Goal: Find specific page/section: Find specific page/section

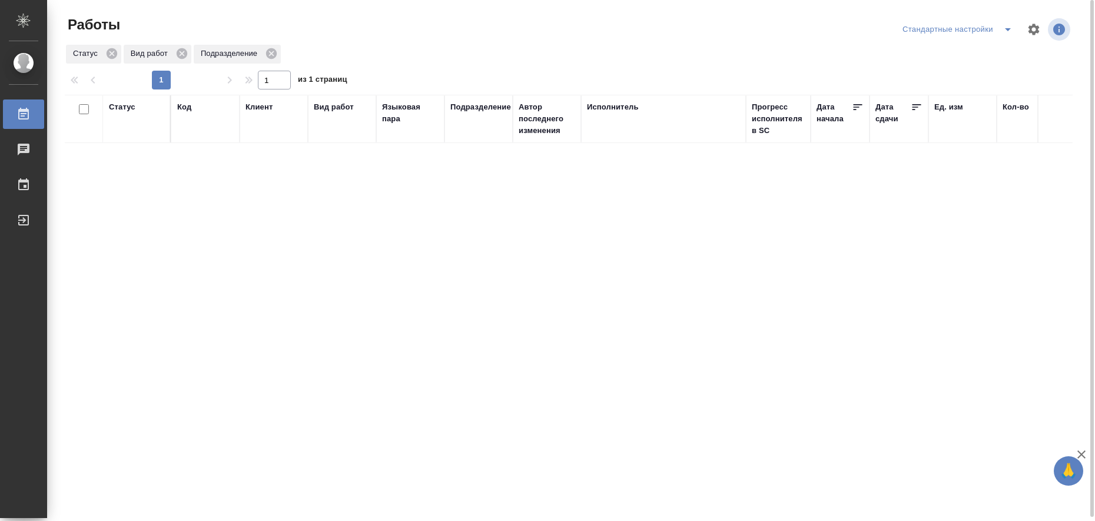
click at [1005, 34] on icon "split button" at bounding box center [1007, 29] width 14 height 14
click at [982, 56] on li "в работе" at bounding box center [959, 53] width 120 height 19
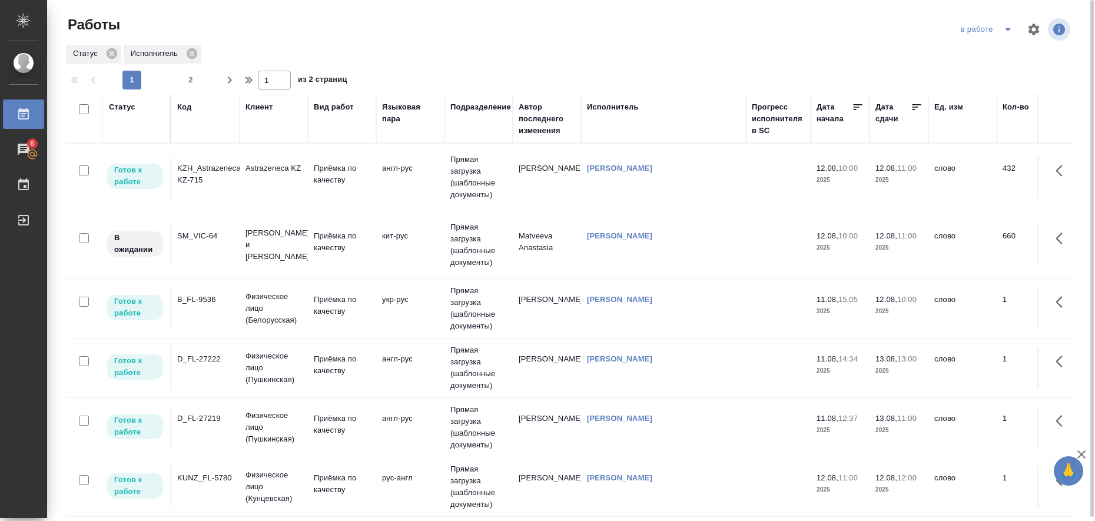
click at [699, 198] on td "[PERSON_NAME]" at bounding box center [663, 177] width 165 height 41
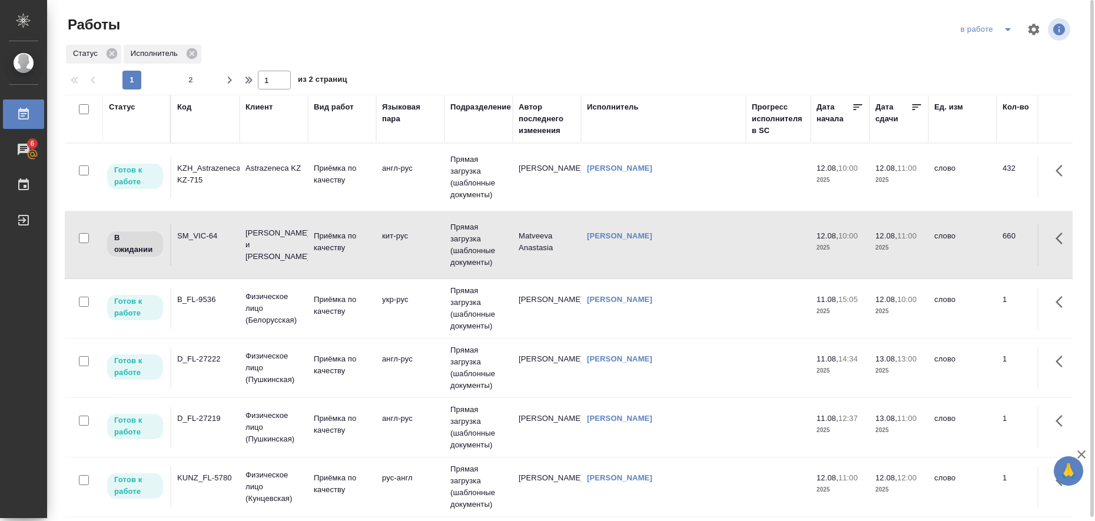
click at [699, 198] on td "[PERSON_NAME]" at bounding box center [663, 177] width 165 height 41
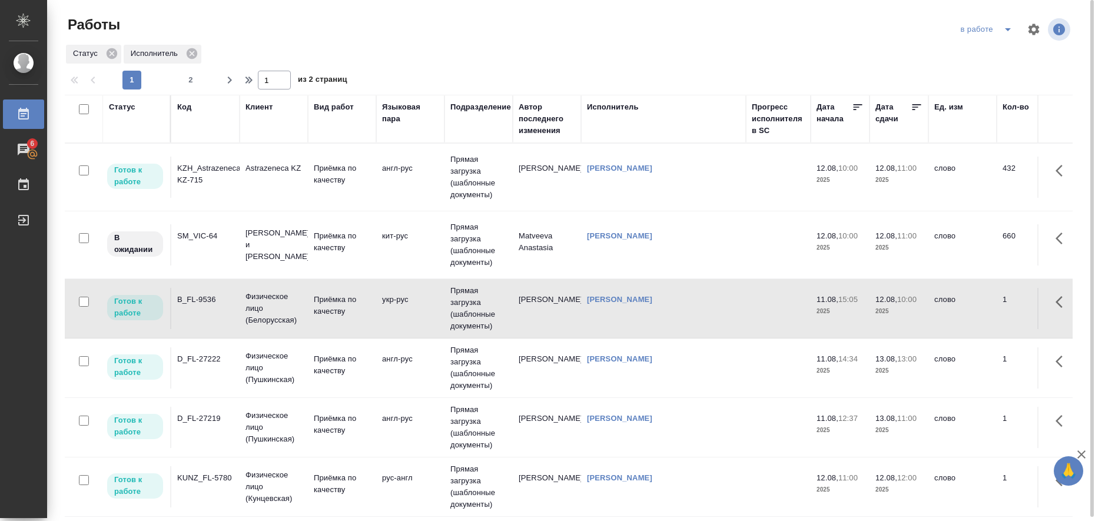
click at [653, 198] on td "[PERSON_NAME]" at bounding box center [663, 177] width 165 height 41
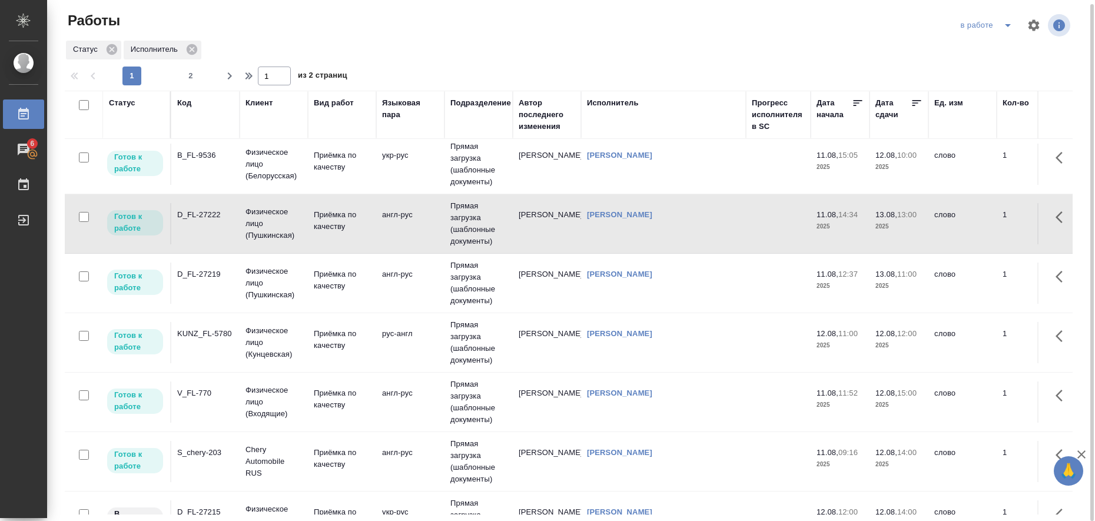
scroll to position [147, 0]
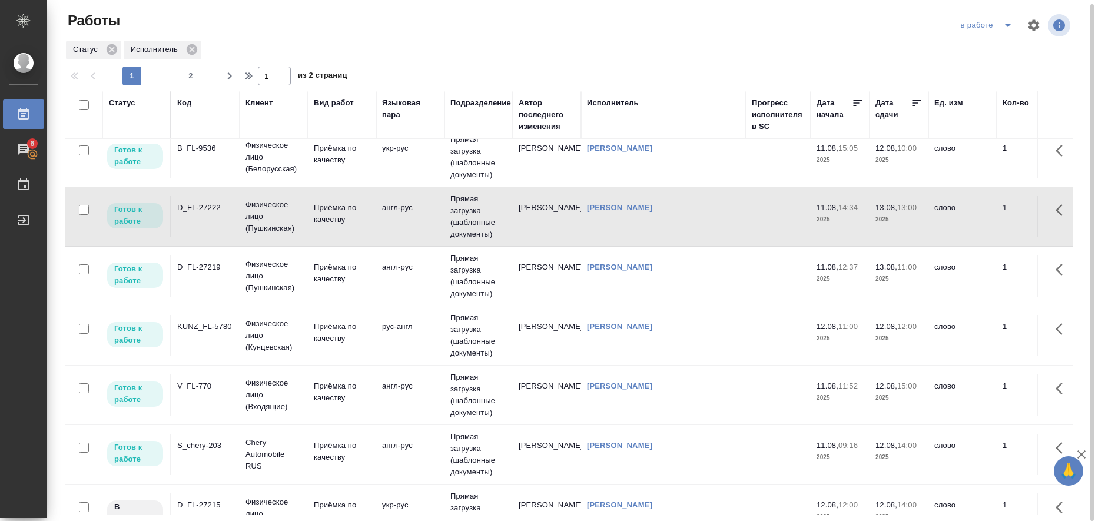
click at [435, 46] on td "рус-англ" at bounding box center [410, 25] width 68 height 41
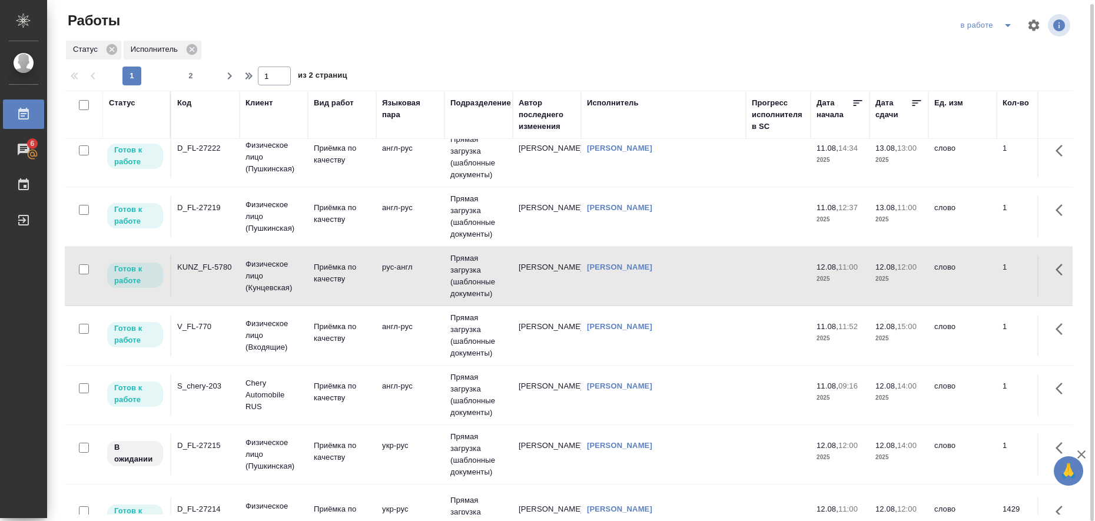
scroll to position [221, 0]
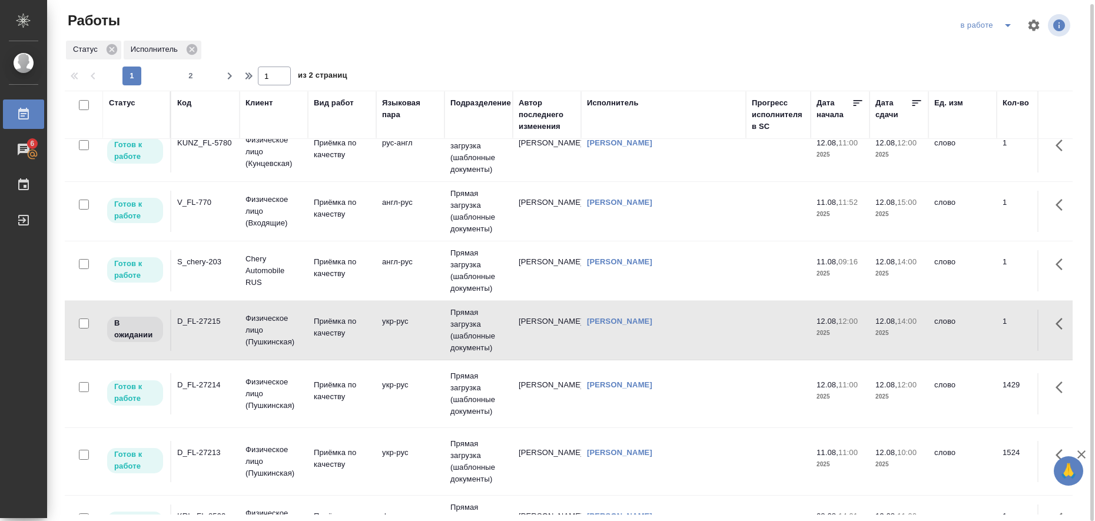
scroll to position [368, 0]
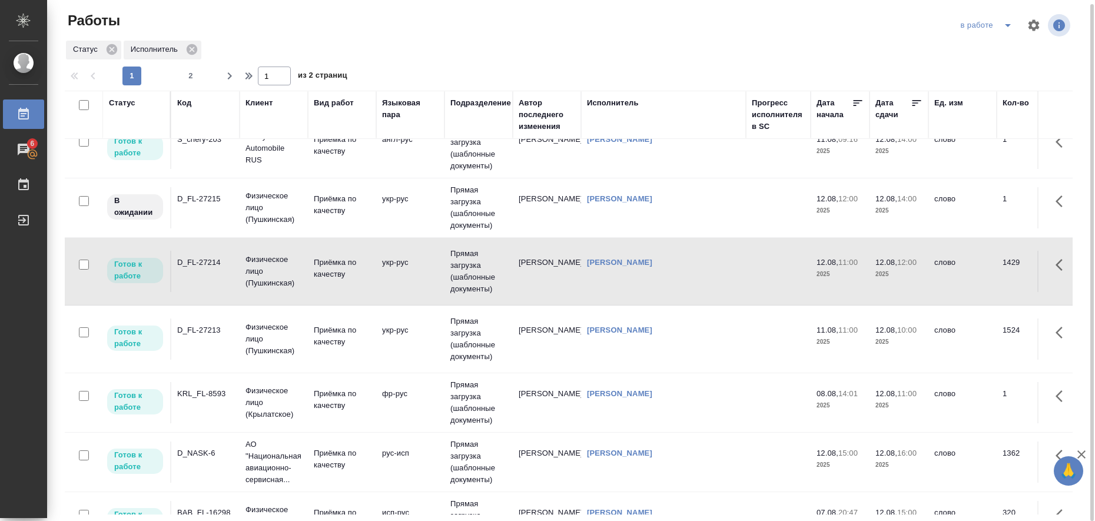
scroll to position [588, 0]
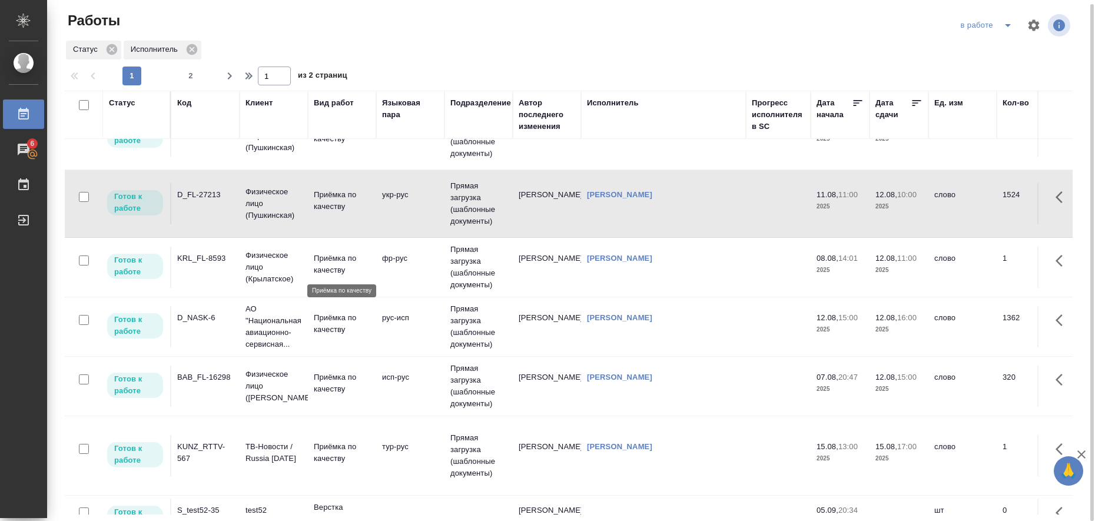
click at [363, 268] on p "Приёмка по качеству" at bounding box center [342, 264] width 56 height 24
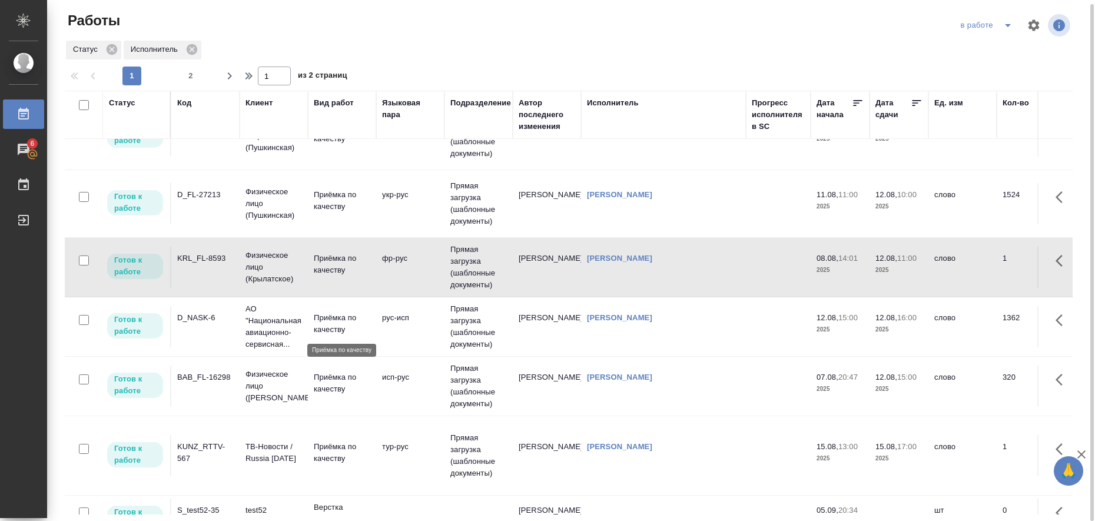
click at [354, 321] on p "Приёмка по качеству" at bounding box center [342, 324] width 56 height 24
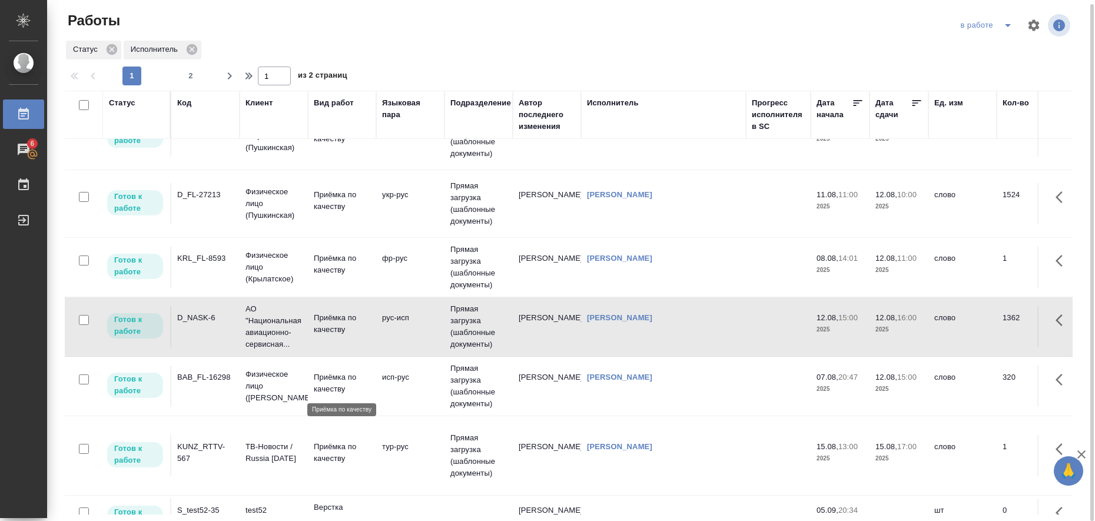
click at [336, 377] on p "Приёмка по качеству" at bounding box center [342, 383] width 56 height 24
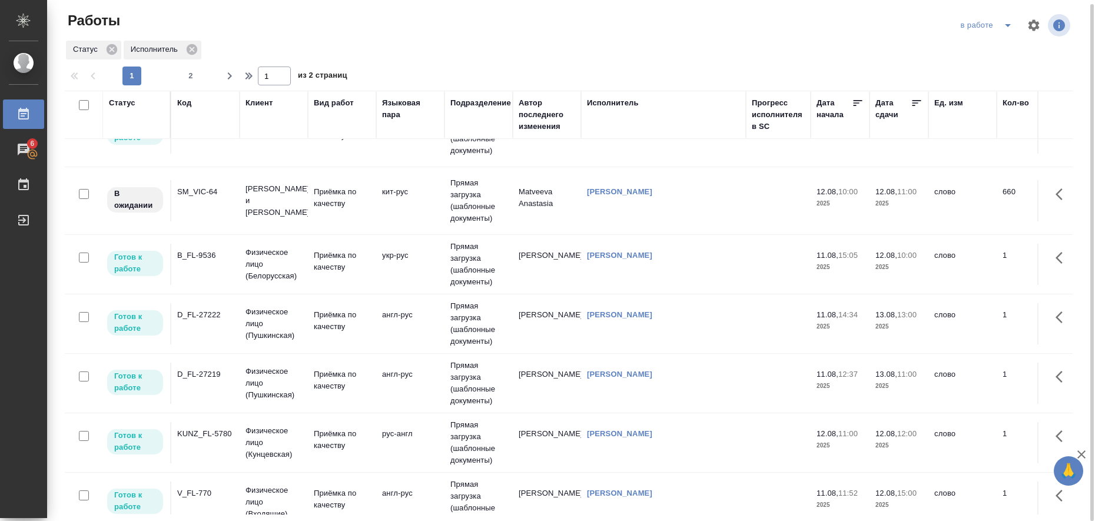
scroll to position [0, 0]
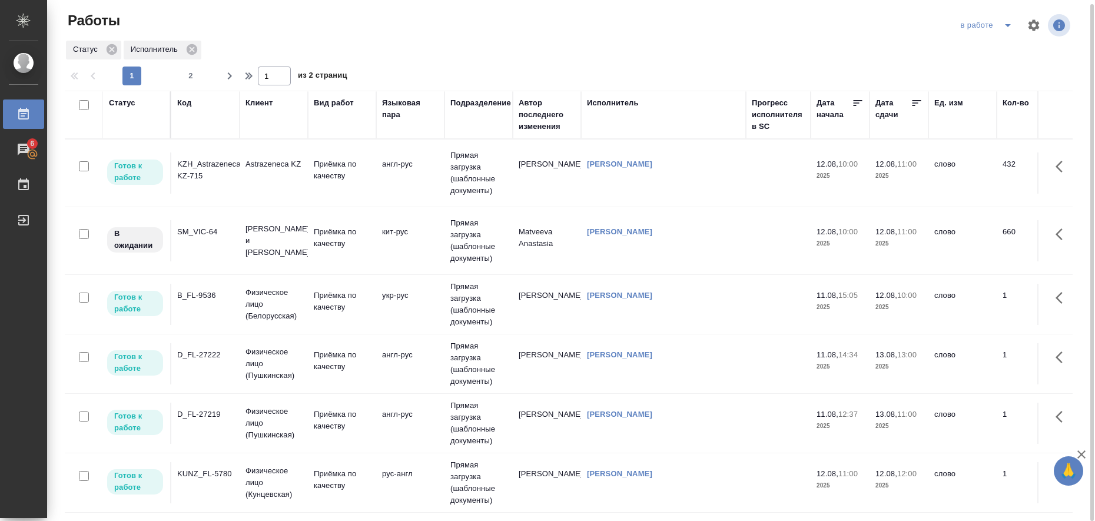
click at [394, 194] on td "укр-рус" at bounding box center [410, 172] width 68 height 41
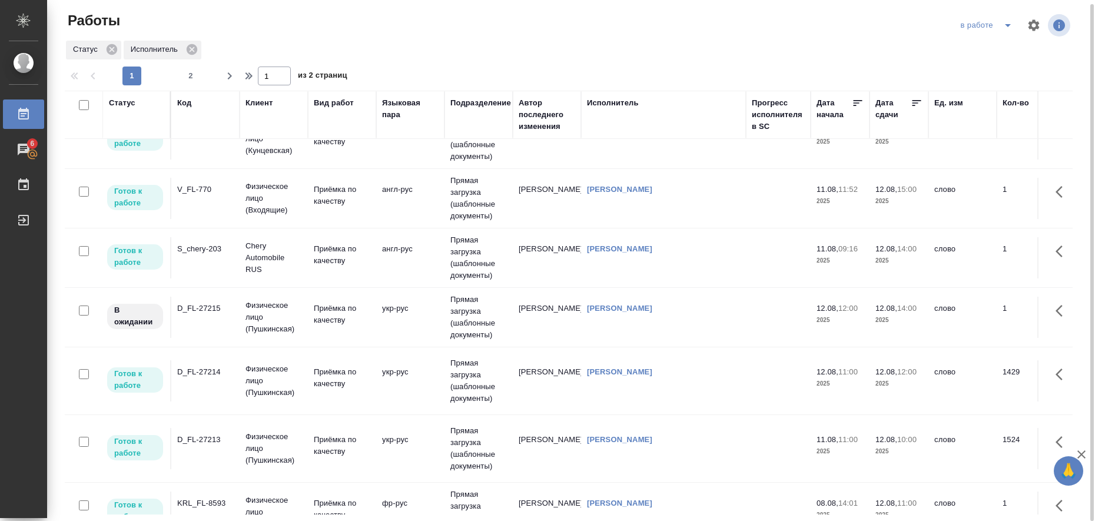
scroll to position [368, 0]
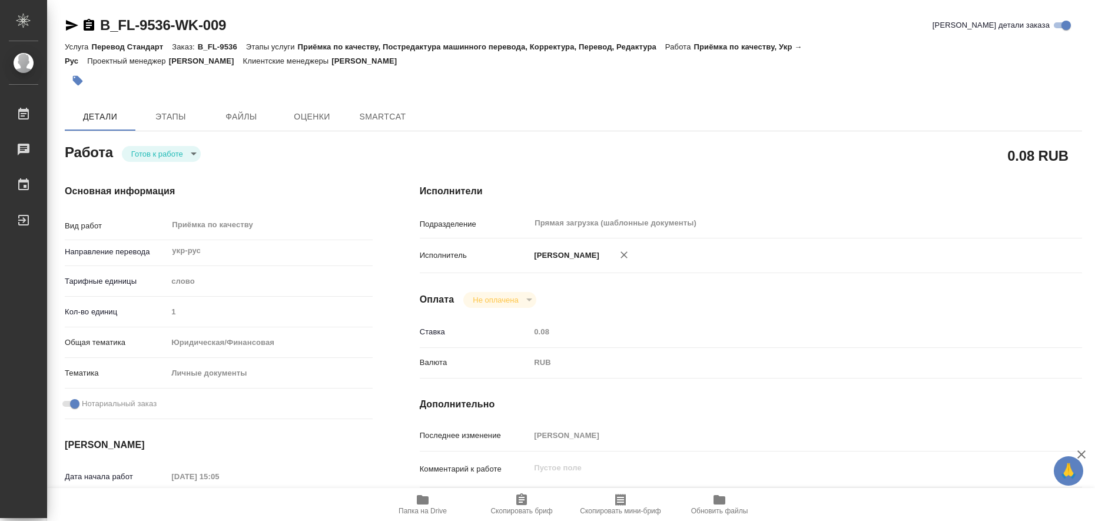
type textarea "x"
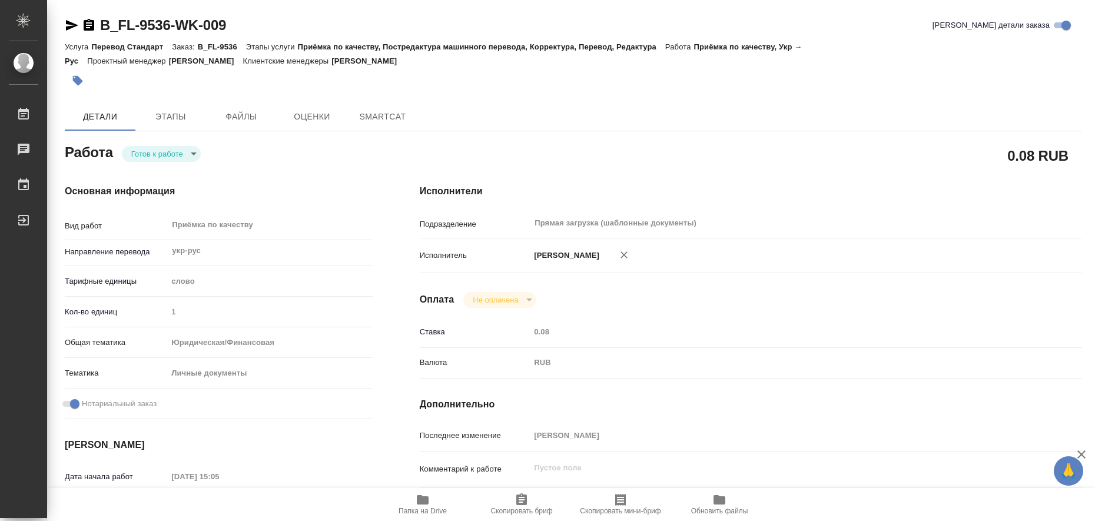
type textarea "x"
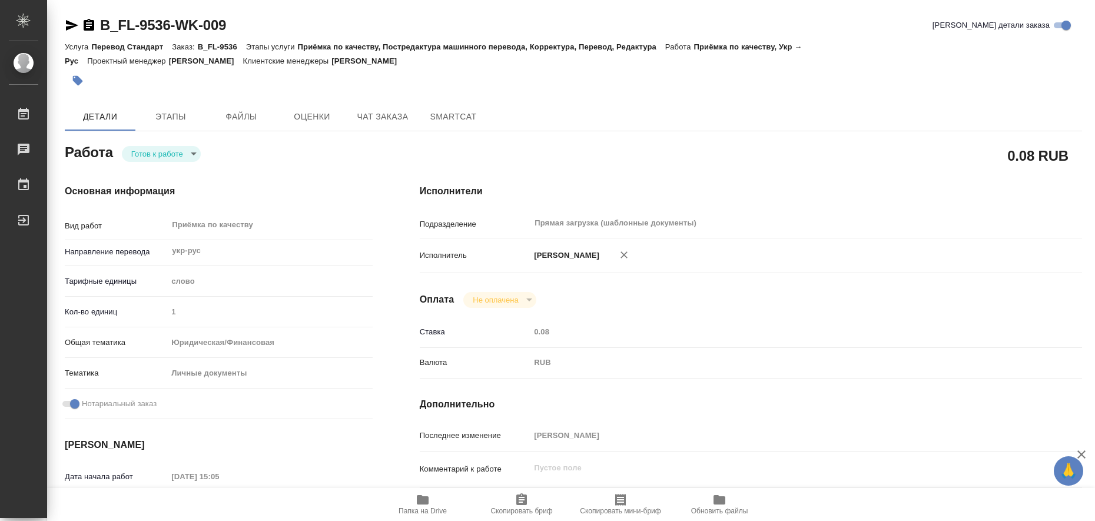
type textarea "x"
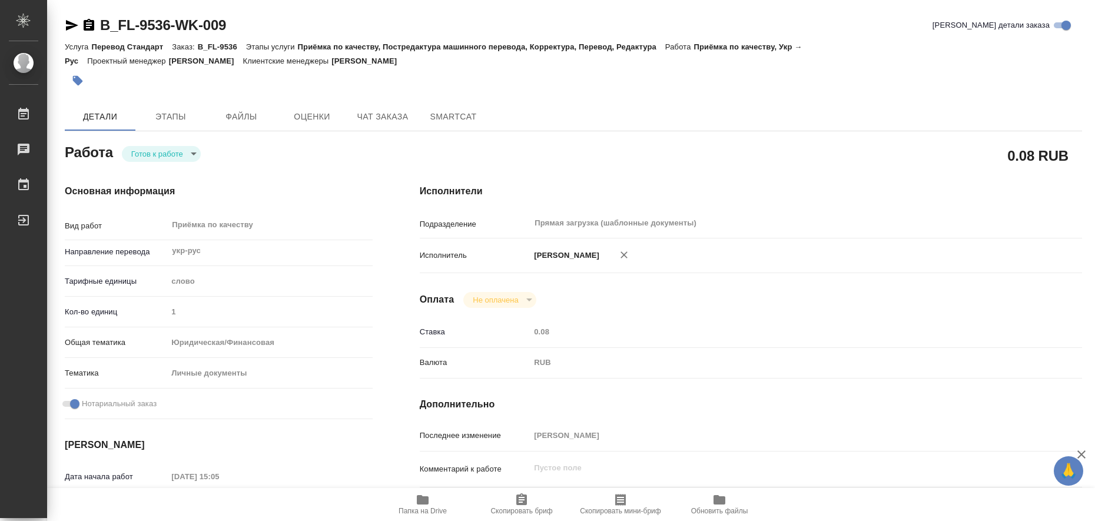
type textarea "x"
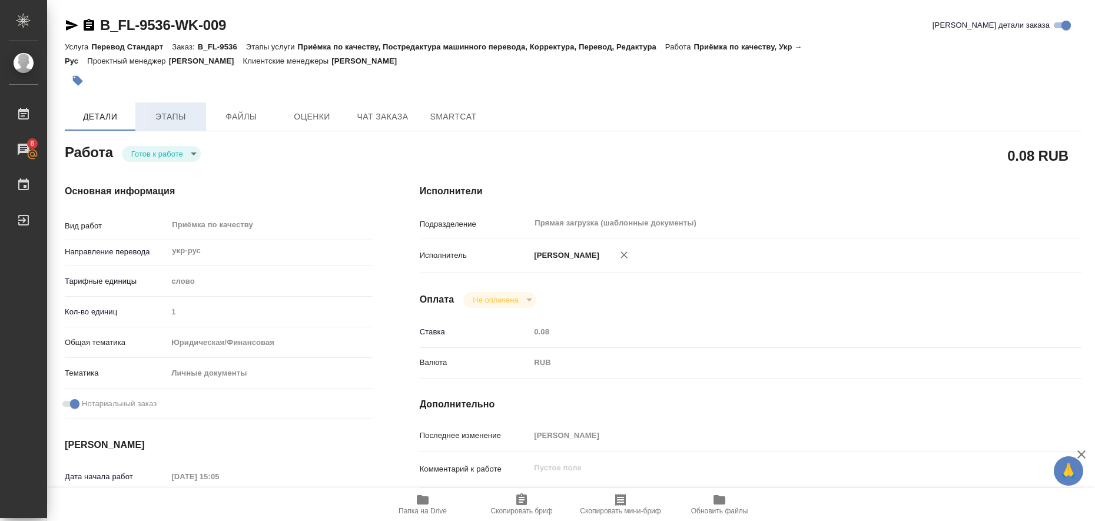
click at [177, 124] on button "Этапы" at bounding box center [170, 116] width 71 height 28
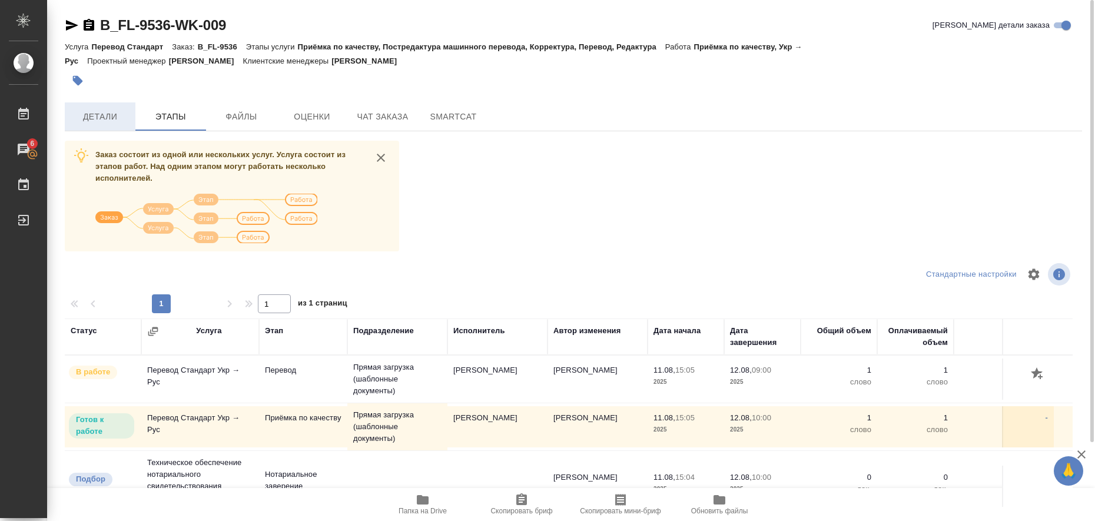
click at [104, 122] on span "Детали" at bounding box center [100, 116] width 56 height 15
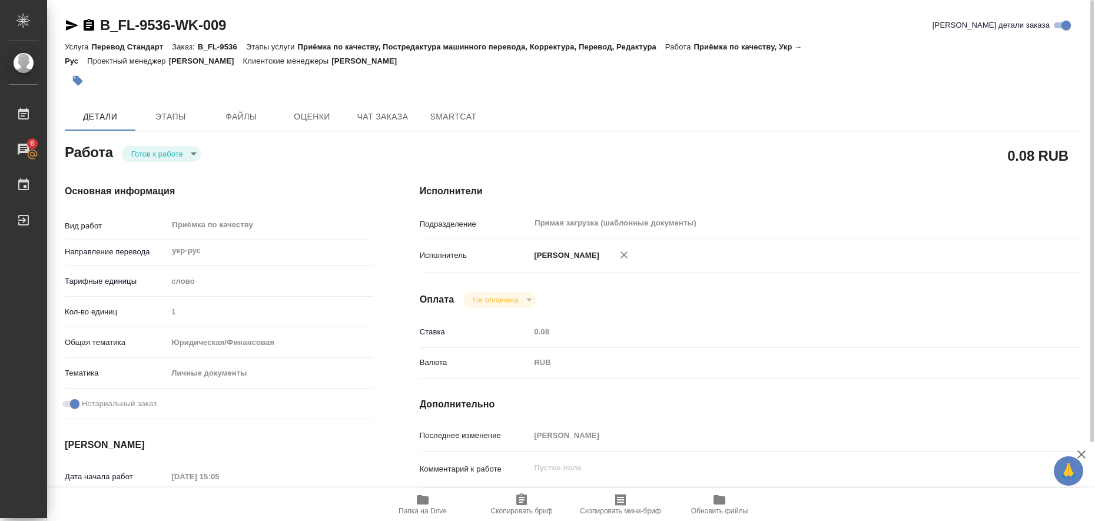
type textarea "x"
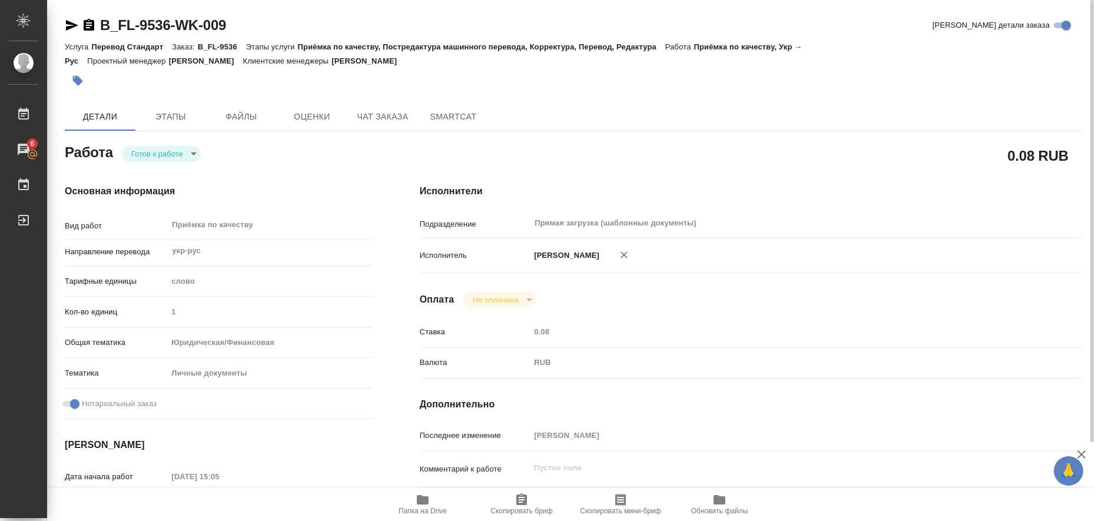
type textarea "x"
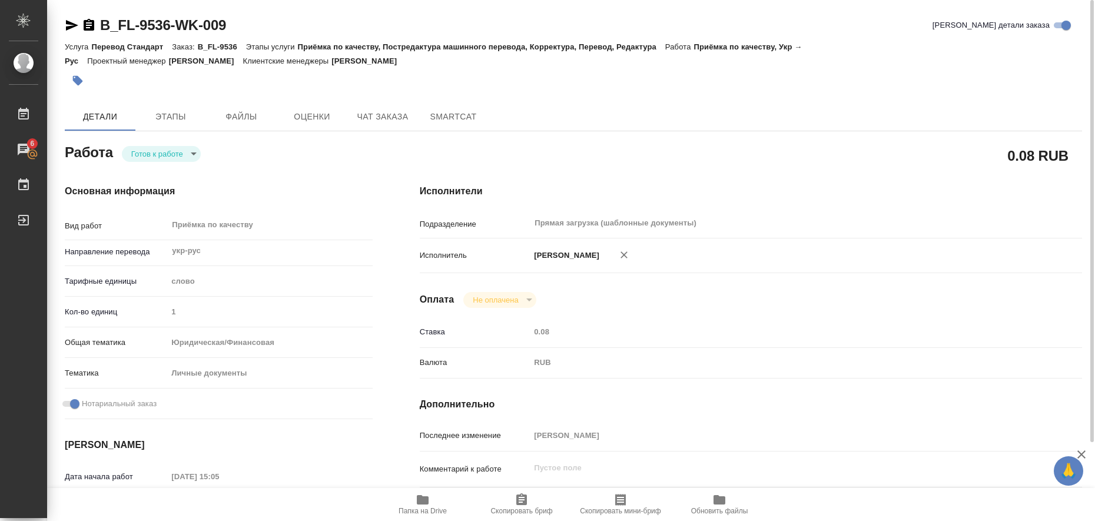
type textarea "x"
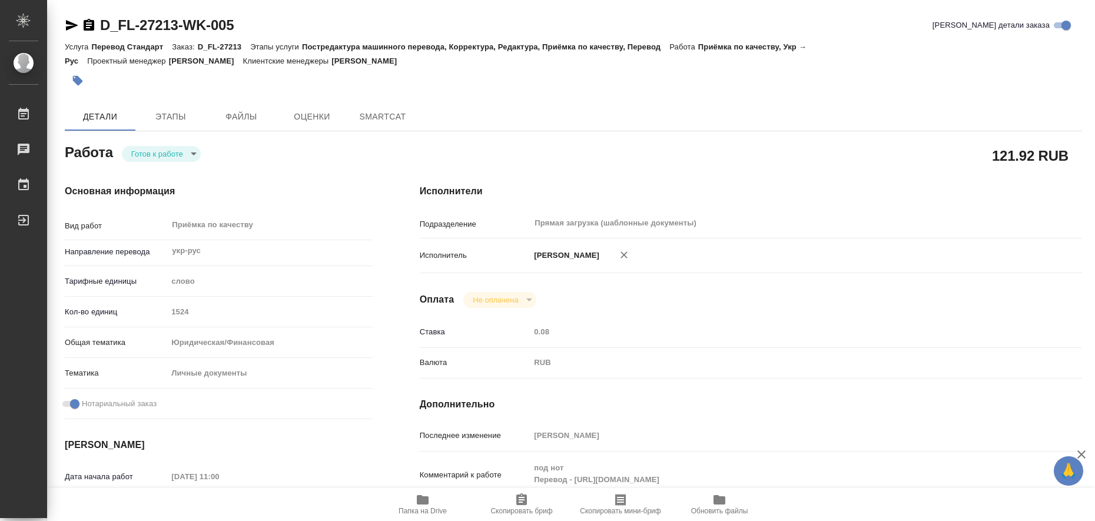
type textarea "x"
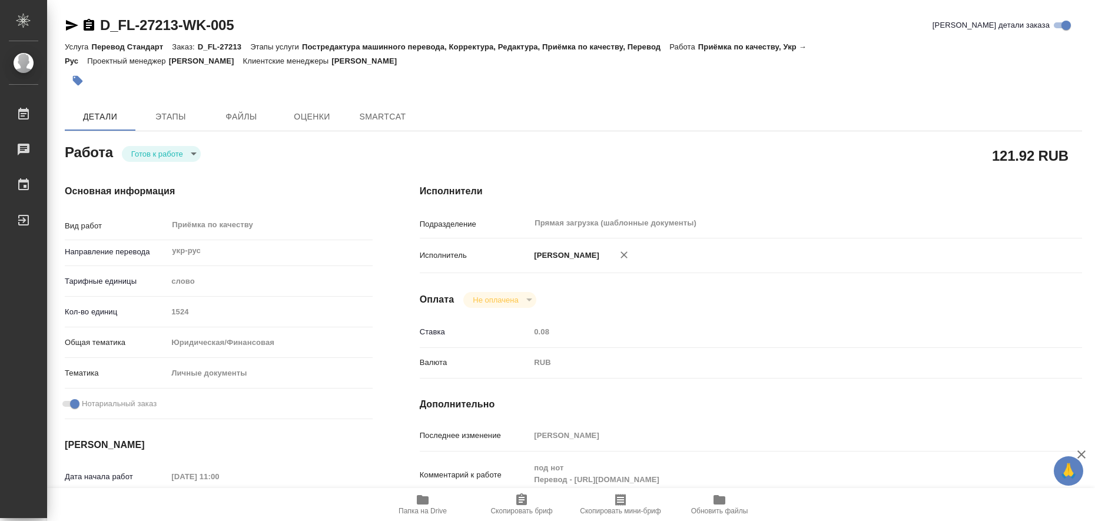
type textarea "x"
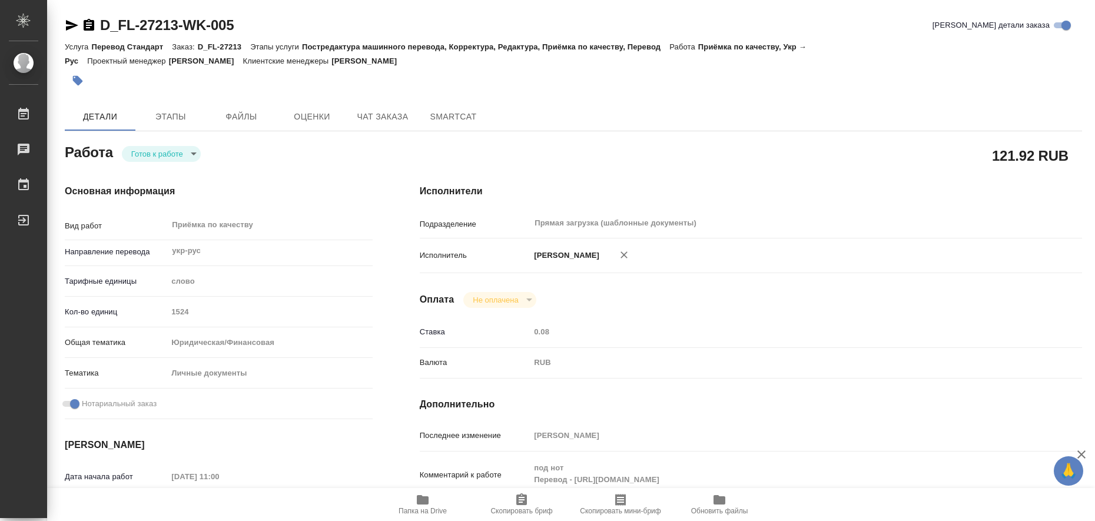
type textarea "x"
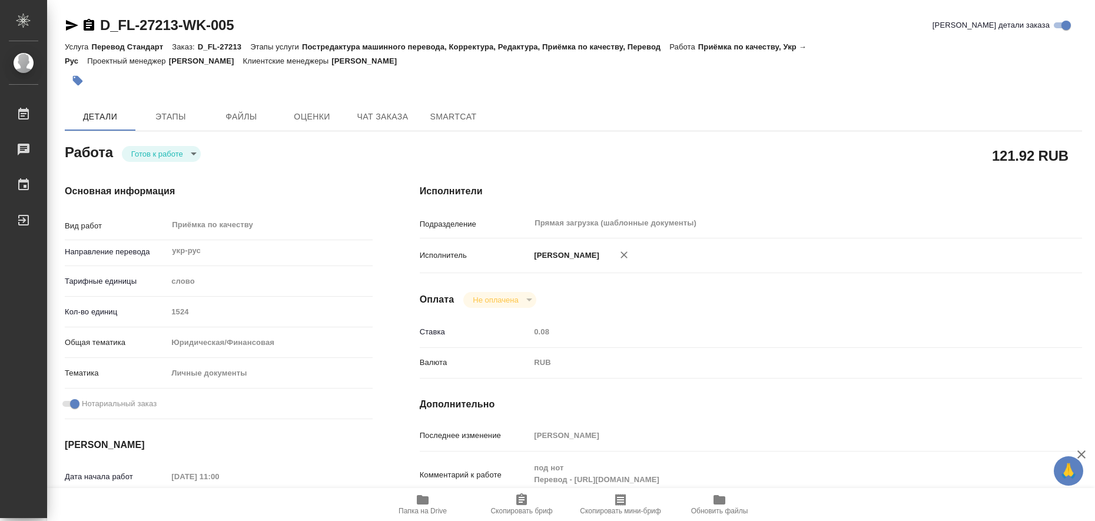
type textarea "x"
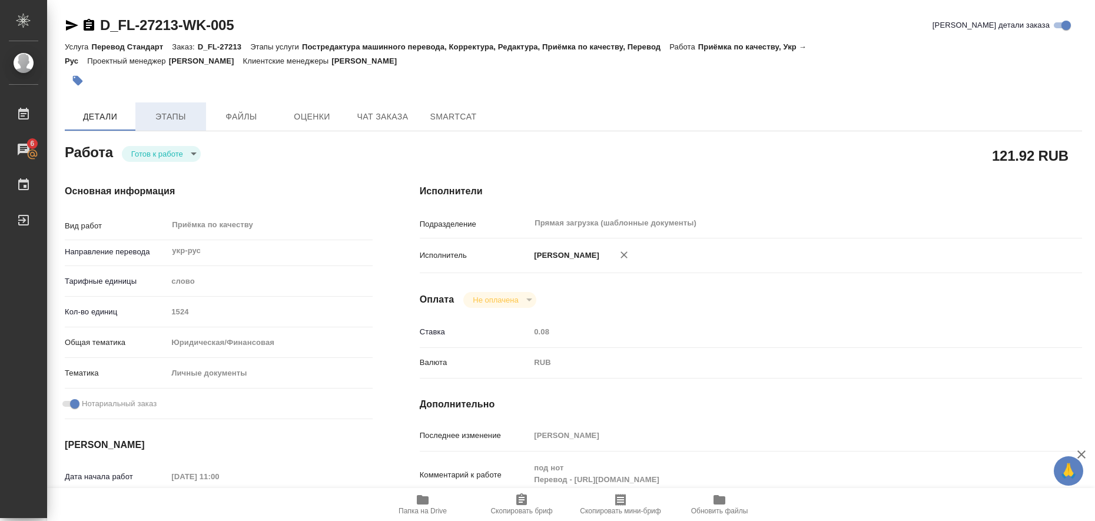
click at [155, 116] on span "Этапы" at bounding box center [170, 116] width 56 height 15
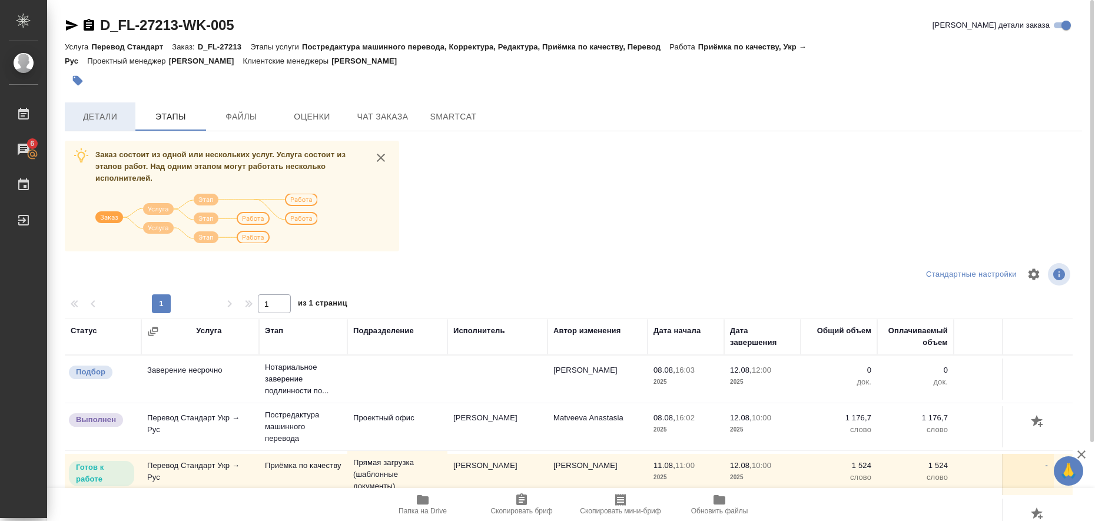
click at [109, 118] on span "Детали" at bounding box center [100, 116] width 56 height 15
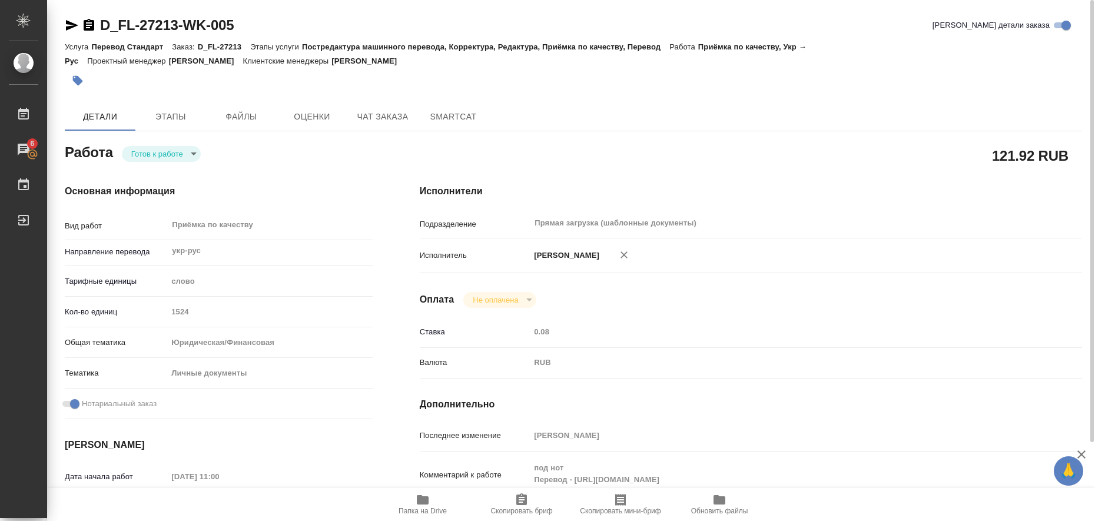
type textarea "x"
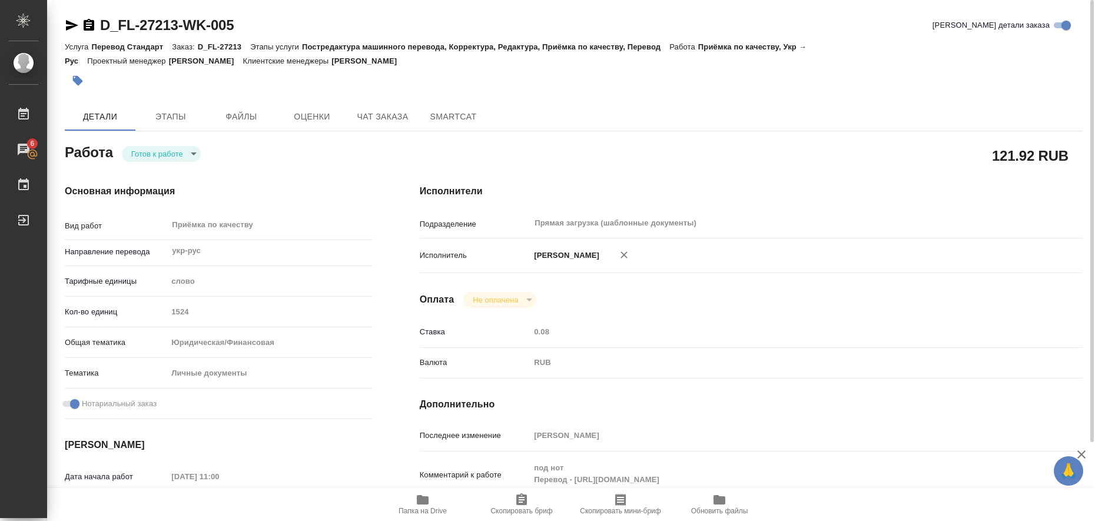
type textarea "x"
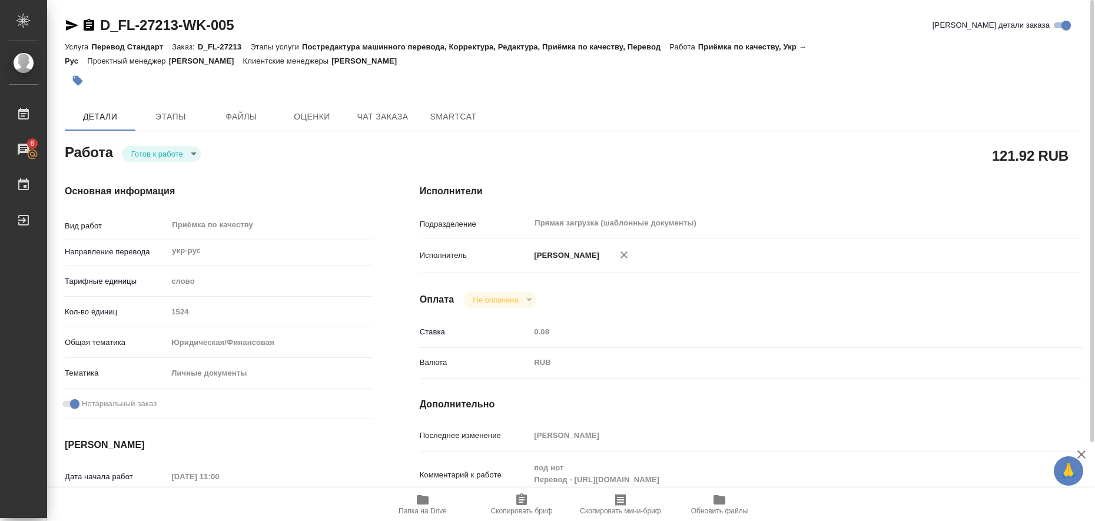
type textarea "x"
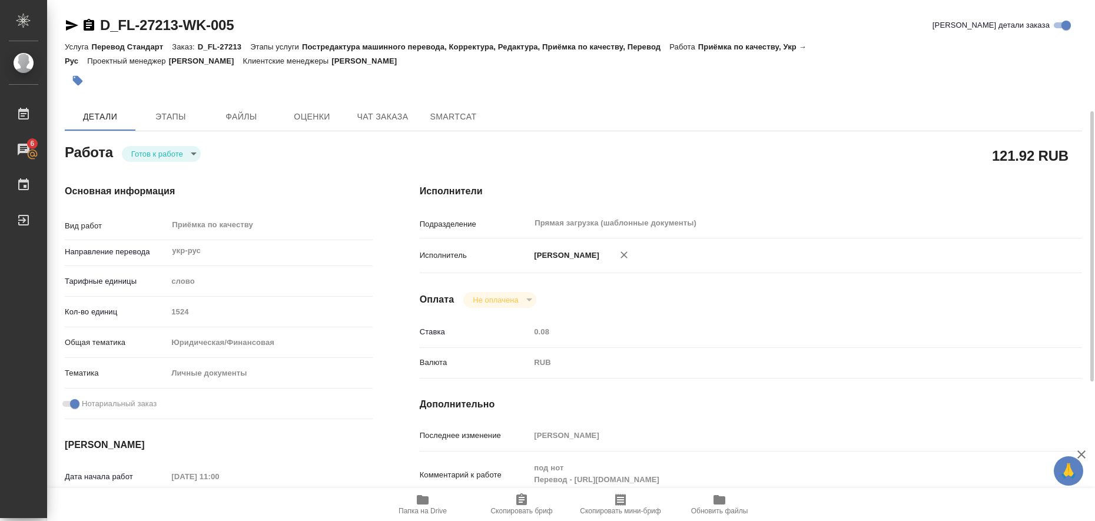
scroll to position [294, 0]
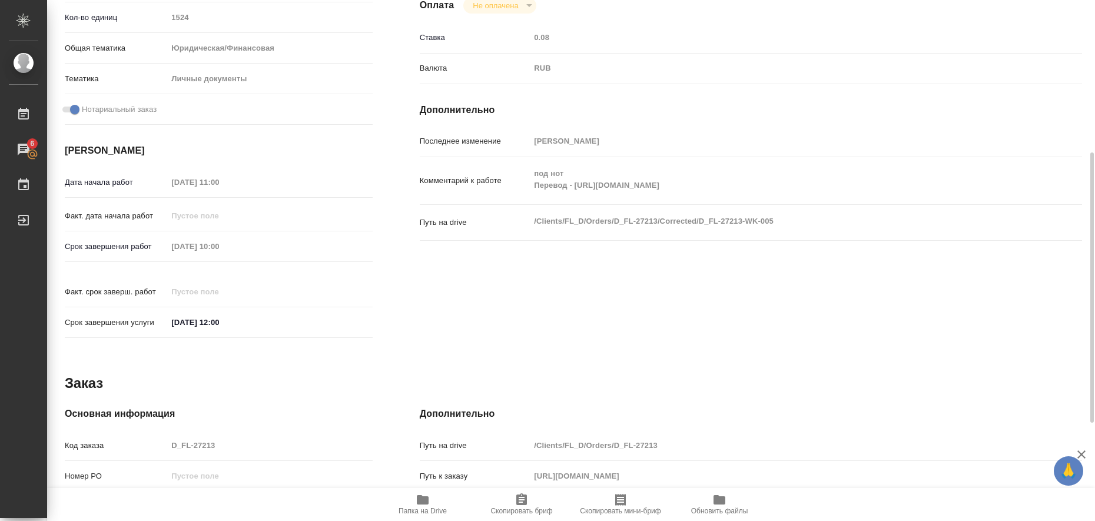
click at [421, 497] on icon "button" at bounding box center [423, 499] width 12 height 9
